Goal: Transaction & Acquisition: Purchase product/service

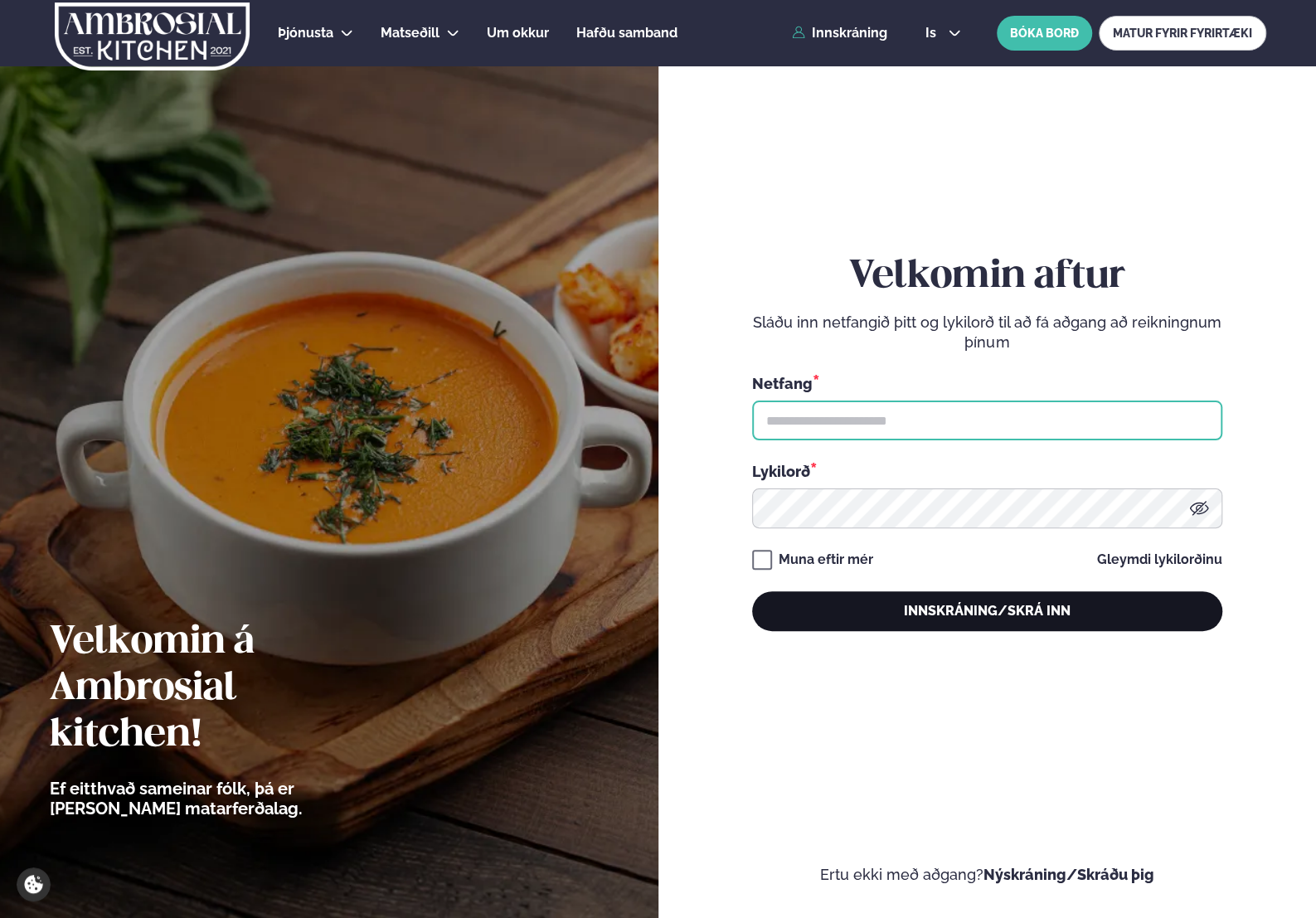
type input "**********"
click at [964, 608] on button "Innskráning/Skrá inn" at bounding box center [987, 611] width 470 height 40
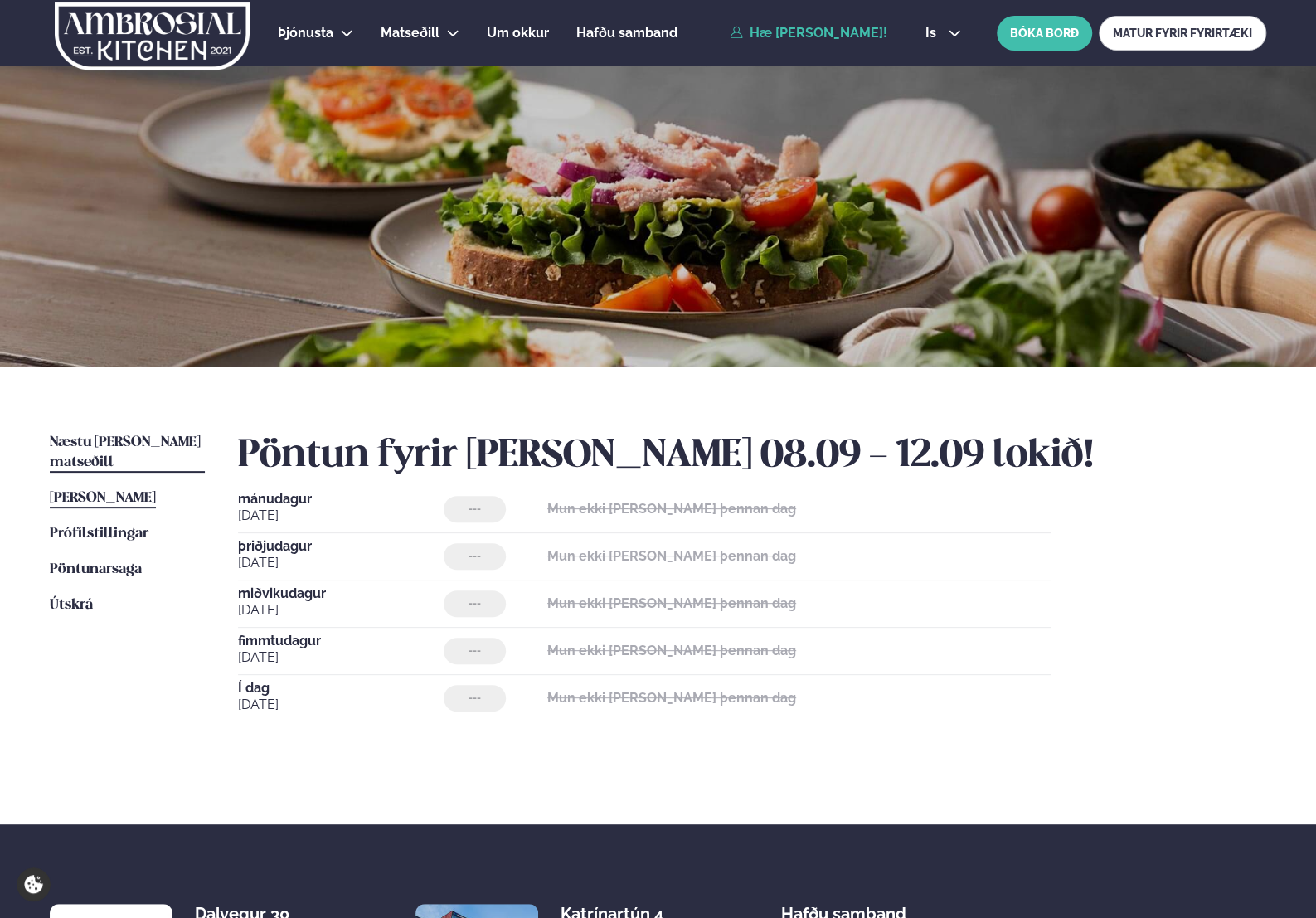
click at [122, 440] on span "Næstu [PERSON_NAME] matseðill" at bounding box center [125, 452] width 150 height 34
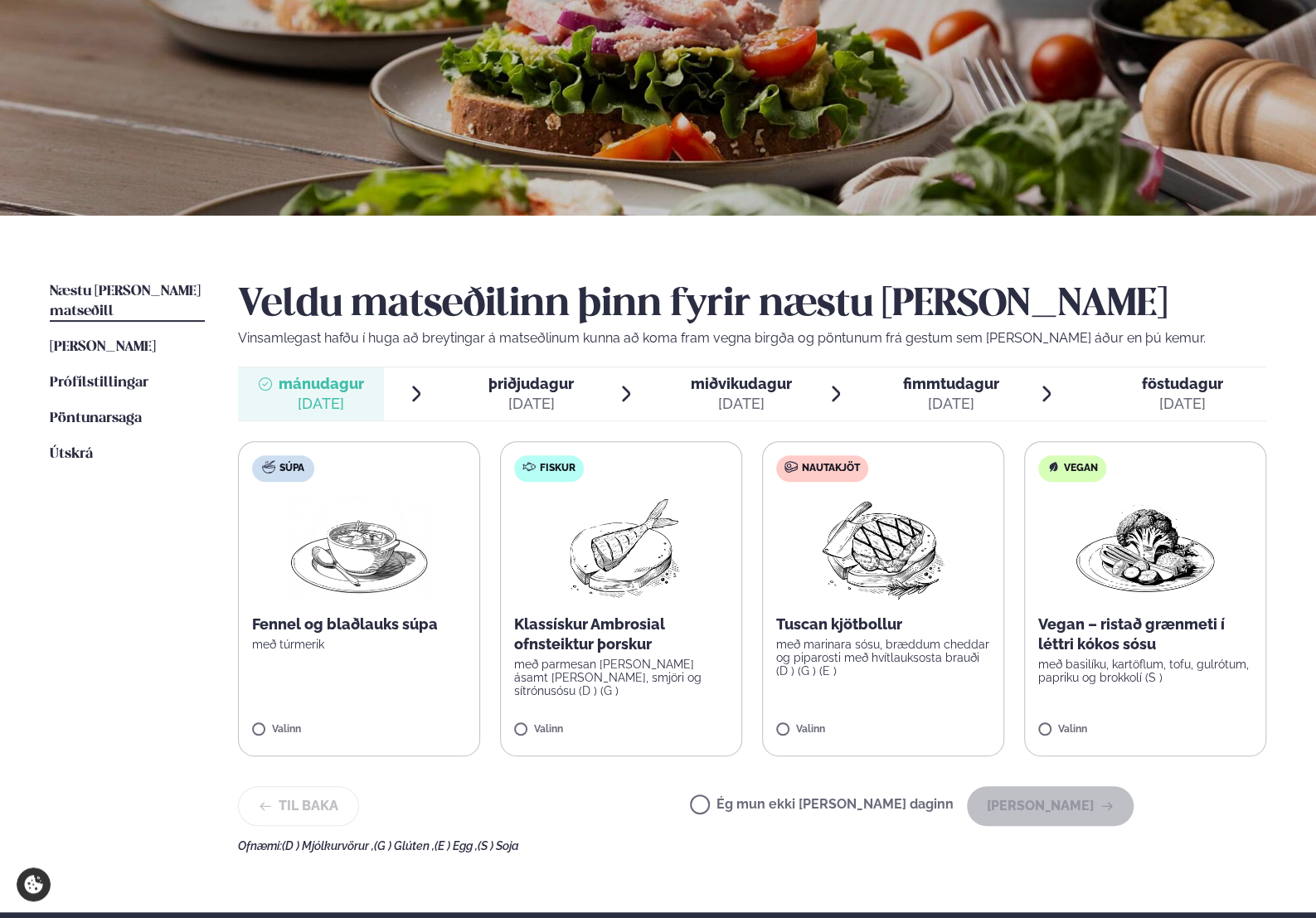
scroll to position [166, 0]
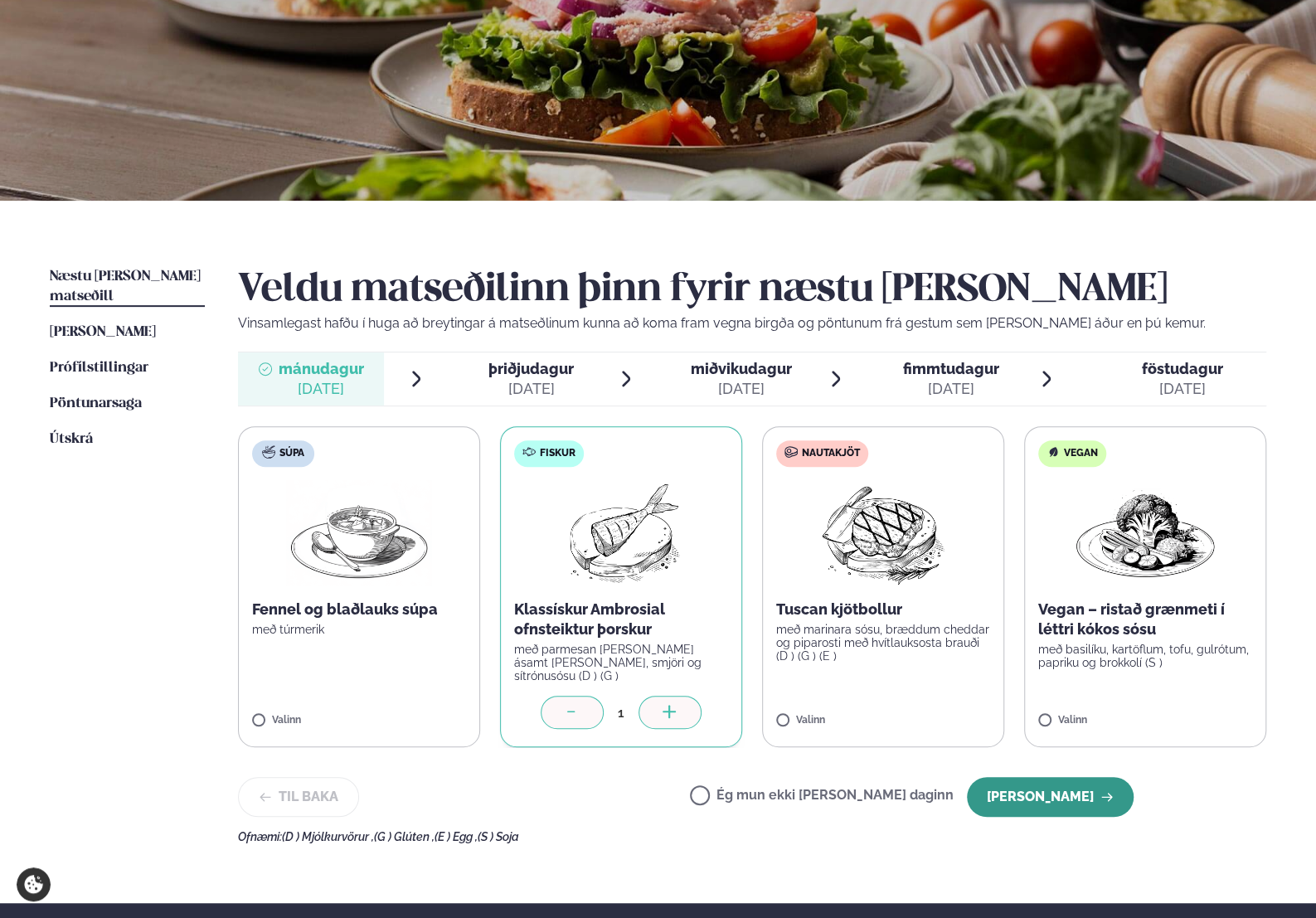
click at [1018, 783] on button "[PERSON_NAME]" at bounding box center [1050, 797] width 167 height 40
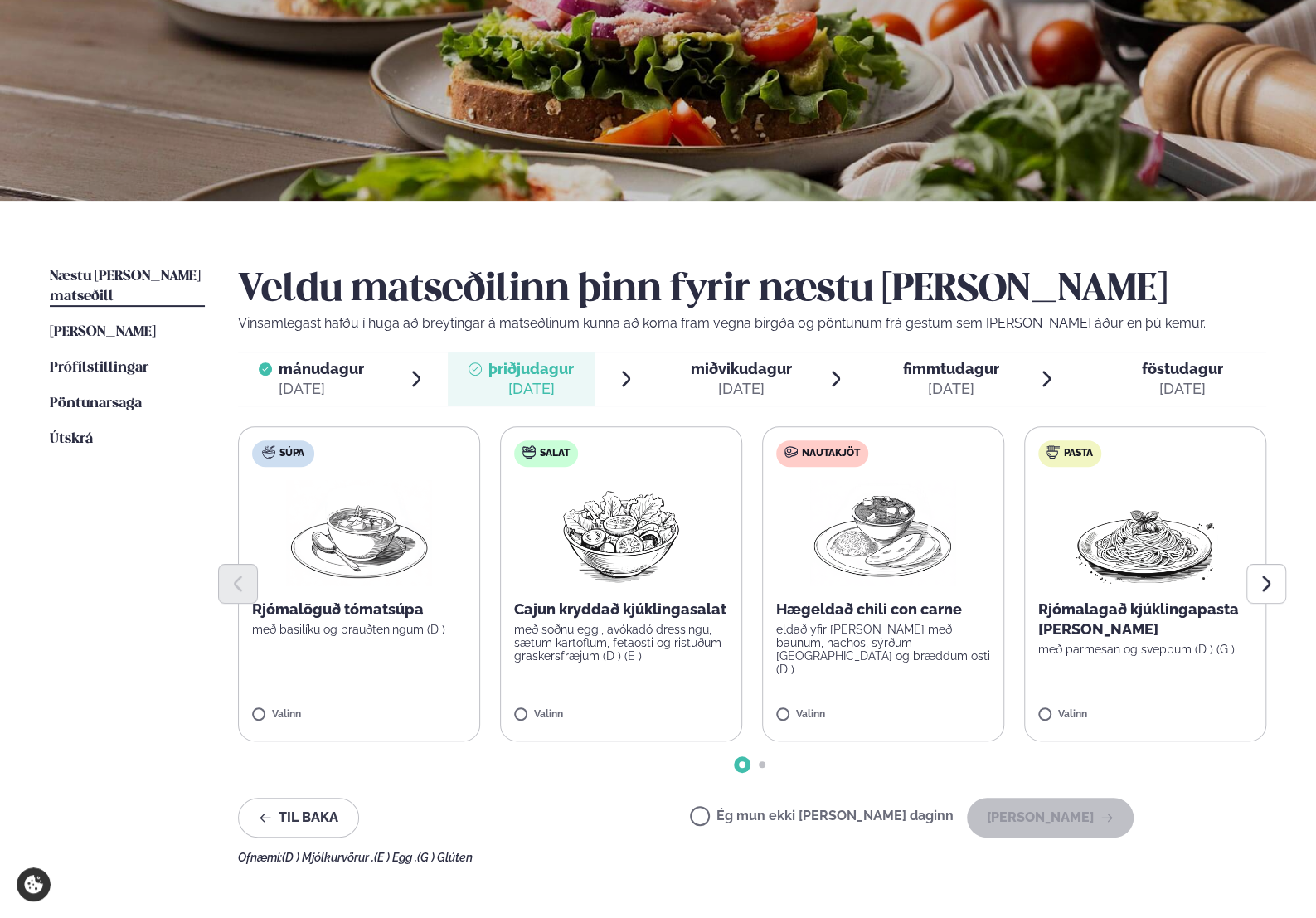
click at [870, 691] on label "Nautakjöt Hægeldað chili con carne eldað yfir [PERSON_NAME] með baunum, nachos,…" at bounding box center [883, 583] width 242 height 315
click at [1064, 815] on button "[PERSON_NAME]" at bounding box center [1050, 818] width 167 height 40
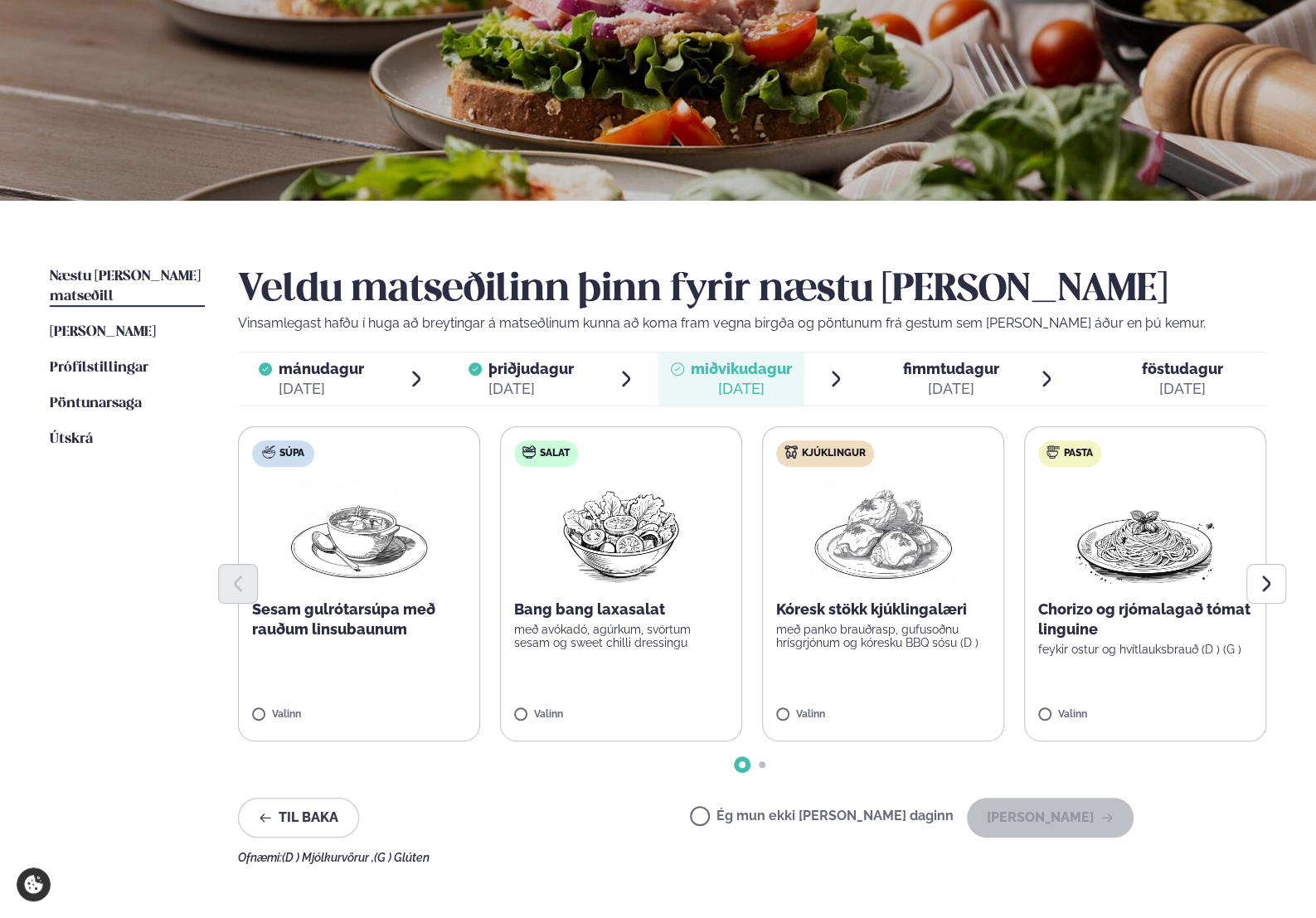
click at [628, 656] on label "Salat Bang bang laxasalat með avókadó, agúrkum, svörtum sesam og sweet chilli d…" at bounding box center [621, 583] width 242 height 315
click at [1009, 821] on button "[PERSON_NAME]" at bounding box center [1050, 818] width 167 height 40
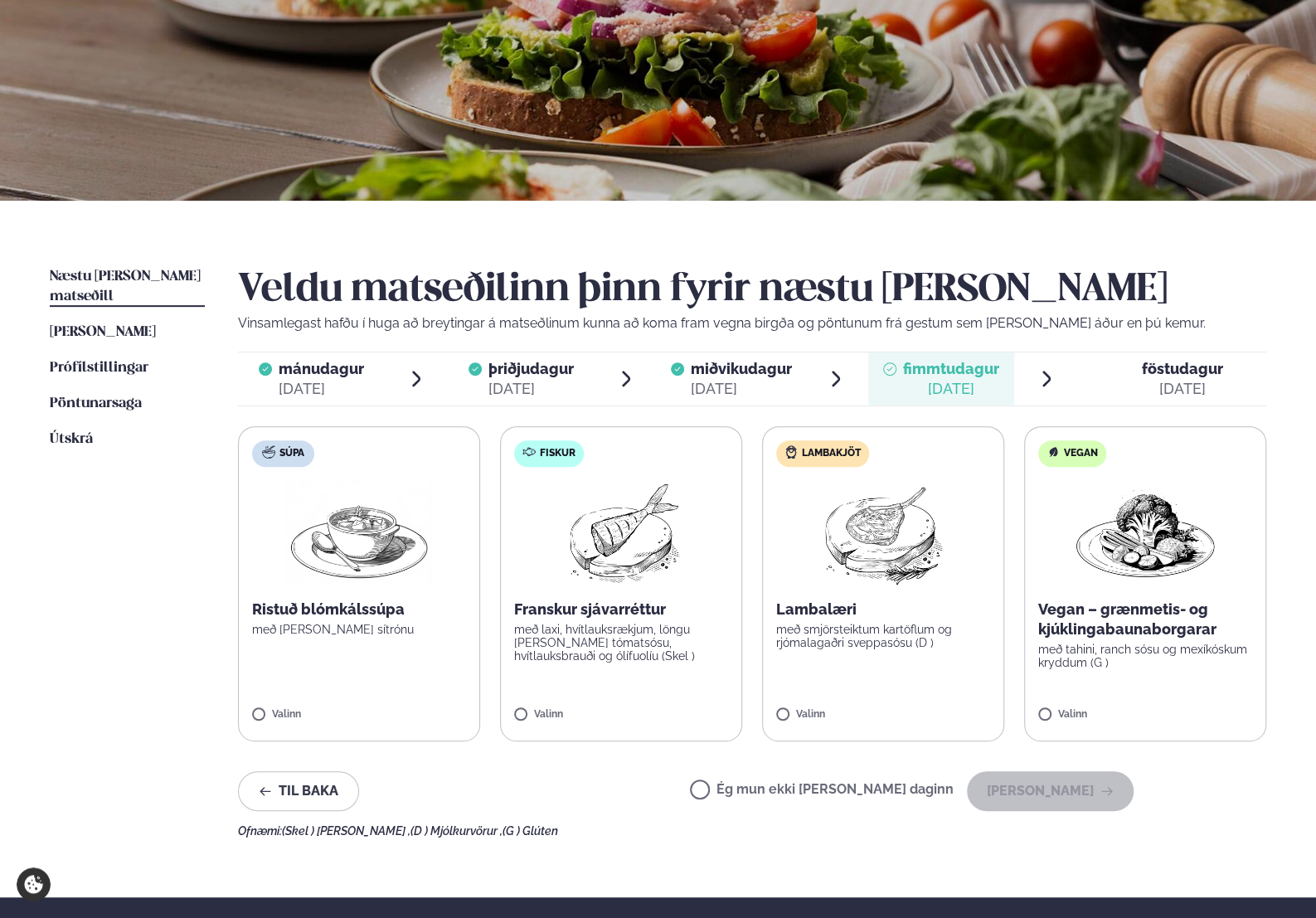
click at [652, 661] on p "með laxi, hvítlauksrækjum, löngu [PERSON_NAME] tómatsósu, hvítlauksbrauði og ól…" at bounding box center [621, 643] width 214 height 40
click at [1101, 782] on button "[PERSON_NAME]" at bounding box center [1050, 791] width 167 height 40
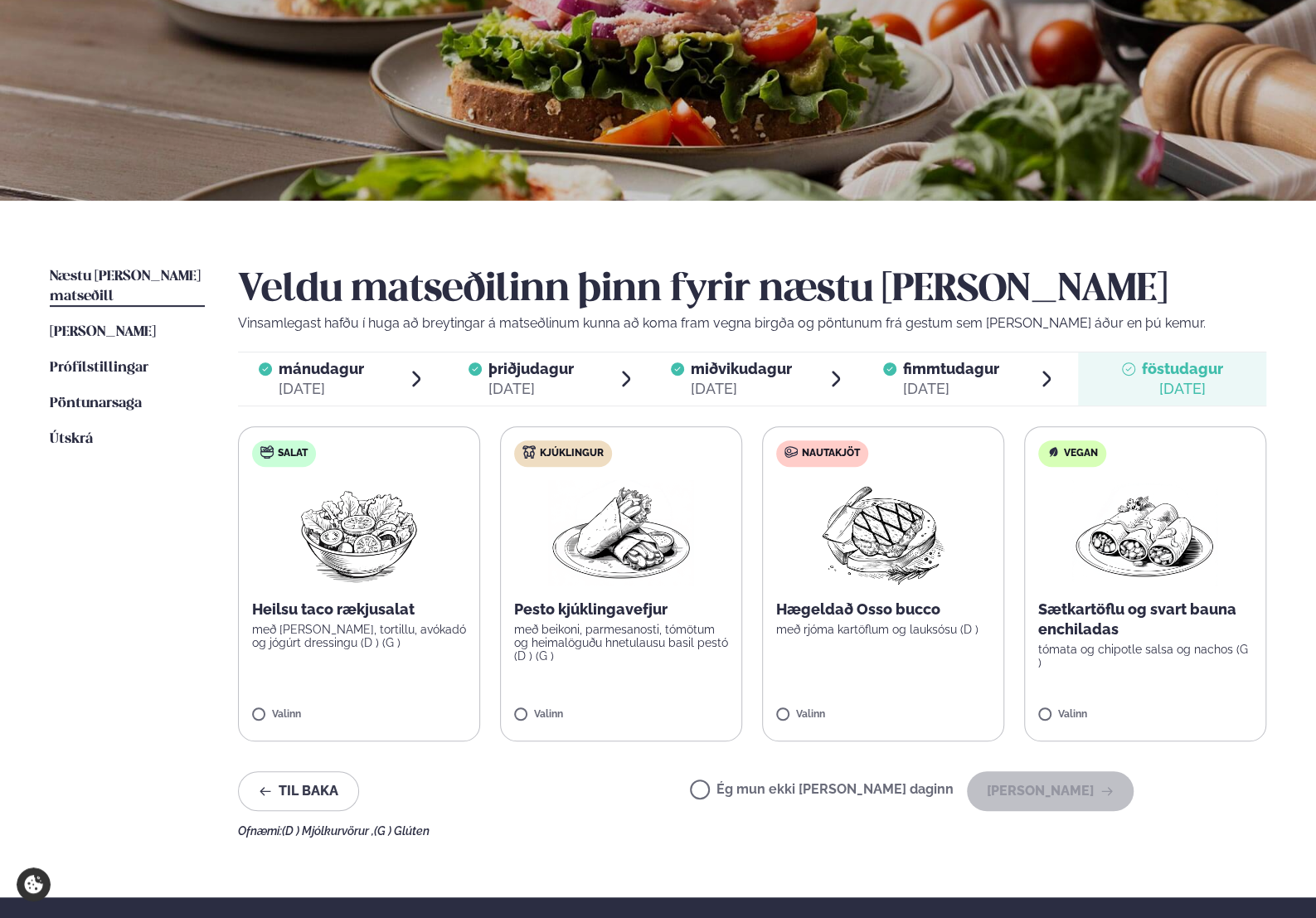
click at [905, 636] on label "Nautakjöt Hægeldað Osso bucco með rjóma kartöflum og lauksósu (D ) Valinn" at bounding box center [883, 583] width 242 height 315
click at [1064, 795] on button "[PERSON_NAME]" at bounding box center [1050, 791] width 167 height 40
